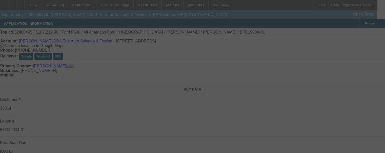
select select "0"
select select "6"
select select "0"
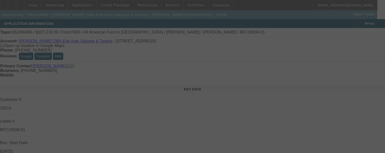
select select "0"
select select "6"
select select "0"
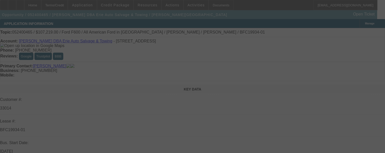
select select "0"
select select "6"
select select "0"
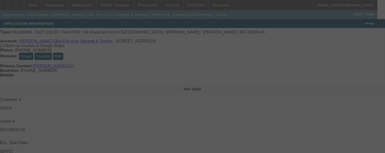
select select "6"
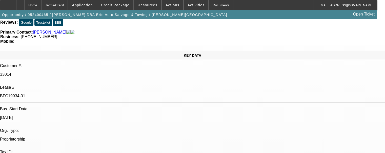
scroll to position [33, 0]
